Goal: Find specific page/section: Find specific page/section

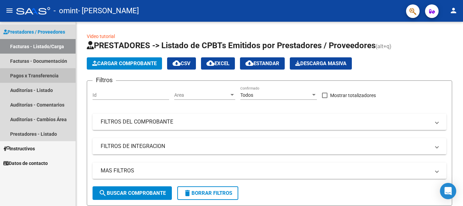
click at [44, 78] on link "Pagos x Transferencia" at bounding box center [38, 75] width 76 height 15
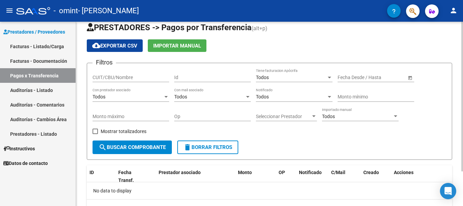
scroll to position [15, 0]
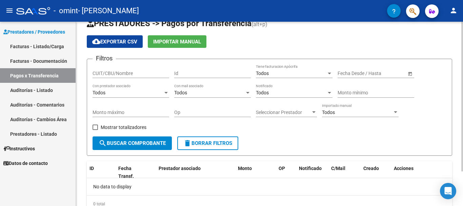
click at [463, 68] on div at bounding box center [462, 108] width 2 height 149
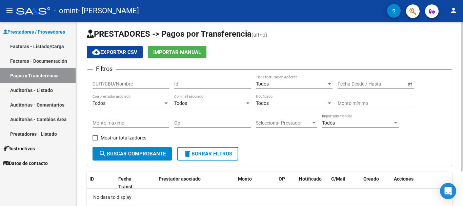
scroll to position [0, 0]
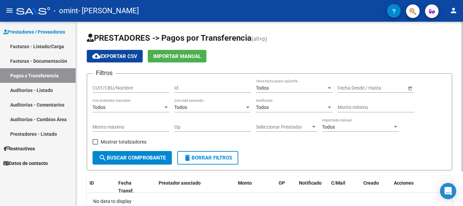
click at [463, 40] on div at bounding box center [462, 96] width 2 height 149
click at [33, 87] on link "Auditorías - Listado" at bounding box center [38, 90] width 76 height 15
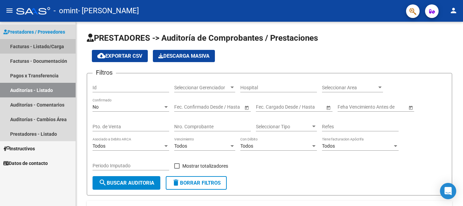
click at [46, 44] on link "Facturas - Listado/Carga" at bounding box center [38, 46] width 76 height 15
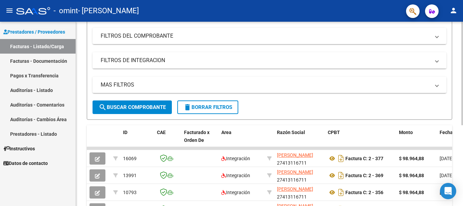
scroll to position [144, 0]
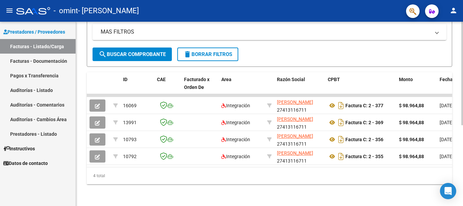
click at [463, 165] on div at bounding box center [462, 153] width 2 height 103
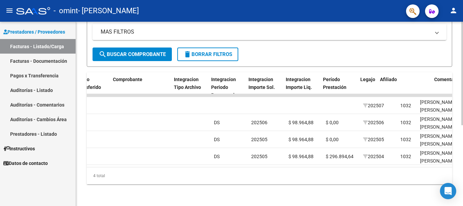
scroll to position [0, 647]
